Goal: Ask a question

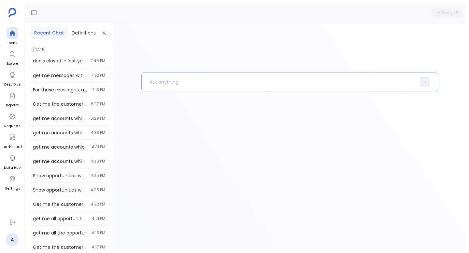
click at [167, 86] on p at bounding box center [279, 82] width 274 height 17
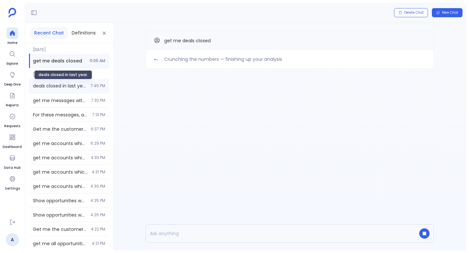
click at [76, 87] on span "deals closed in last year." at bounding box center [60, 86] width 54 height 7
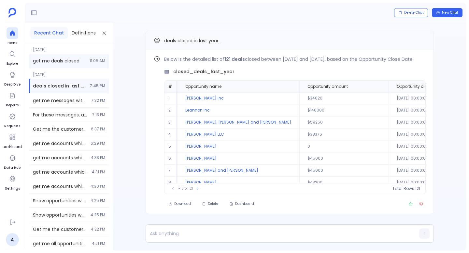
click at [72, 63] on span "get me deals closed" at bounding box center [59, 61] width 53 height 7
